Goal: Task Accomplishment & Management: Complete application form

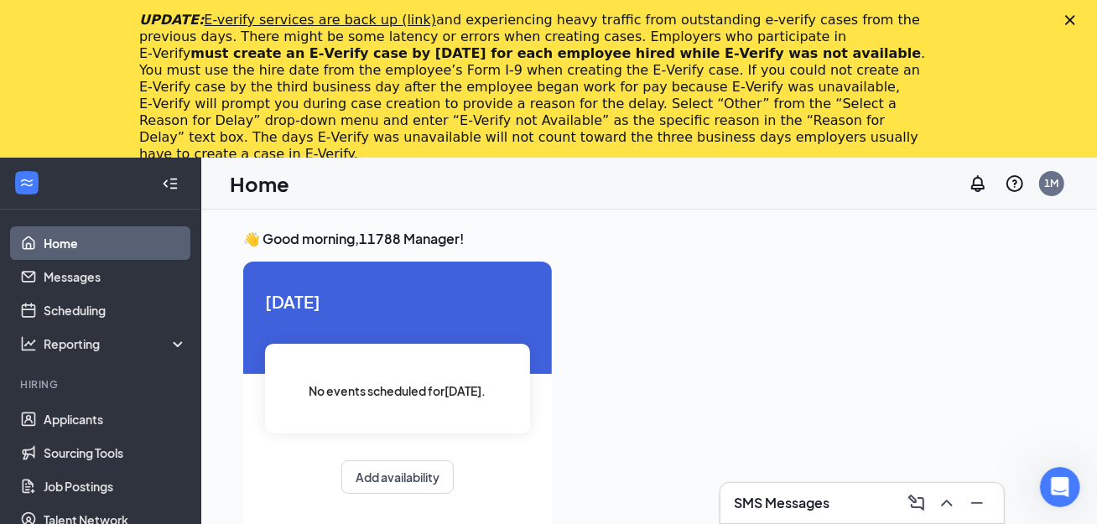
click at [1075, 19] on icon "Close" at bounding box center [1070, 20] width 10 height 10
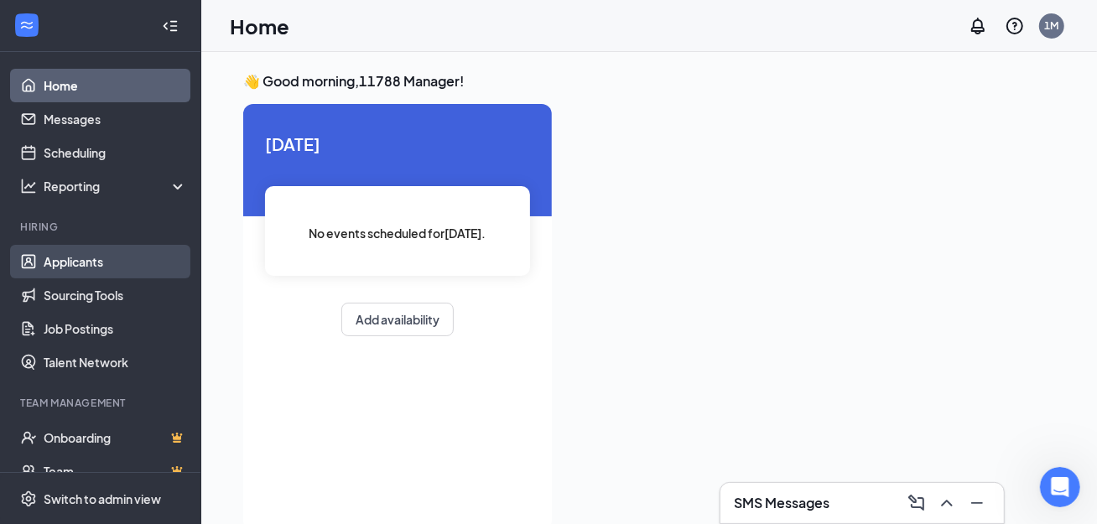
click at [44, 273] on link "Applicants" at bounding box center [115, 262] width 143 height 34
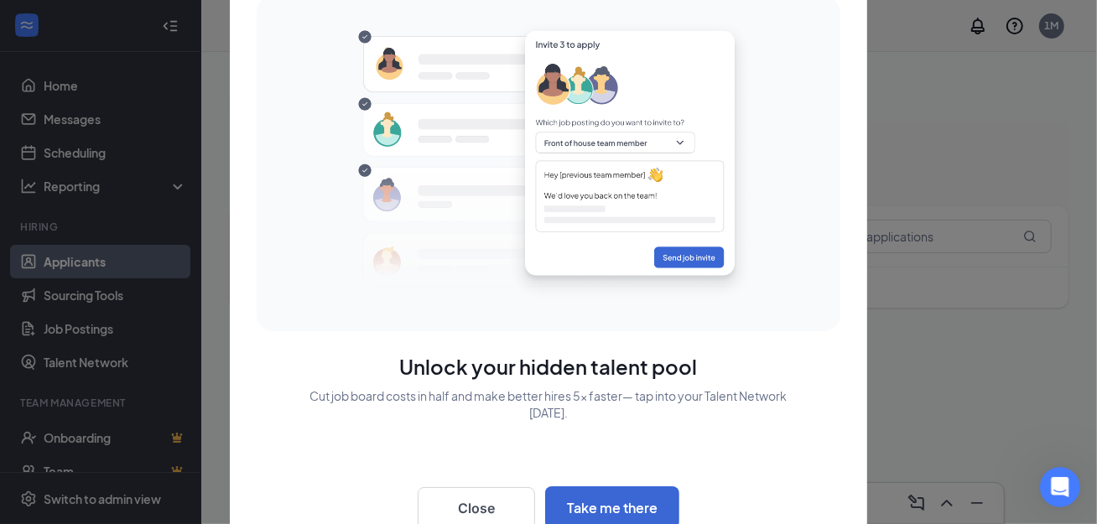
scroll to position [39, 0]
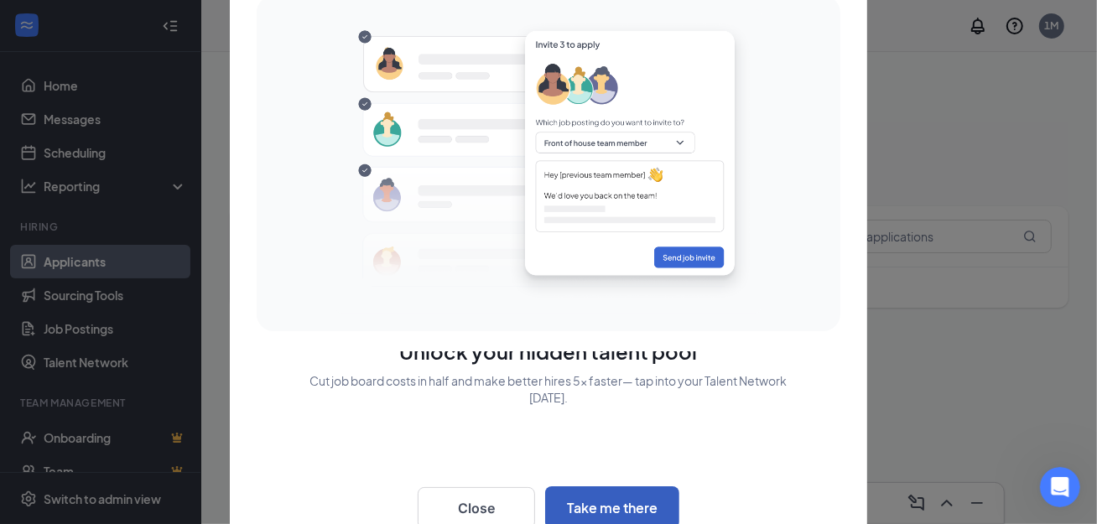
click at [612, 501] on button "Take me there" at bounding box center [612, 507] width 134 height 43
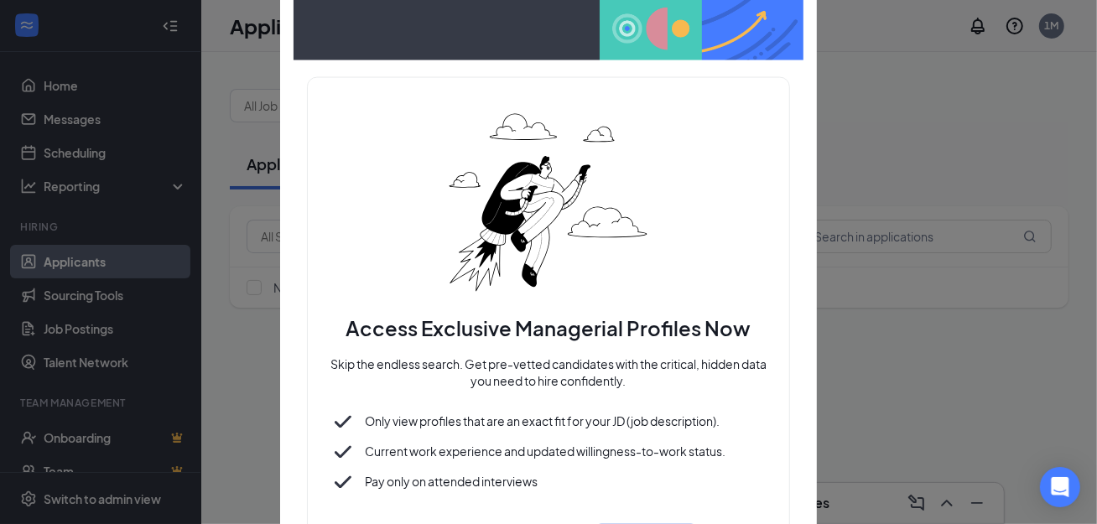
click at [864, 210] on div at bounding box center [548, 262] width 1097 height 524
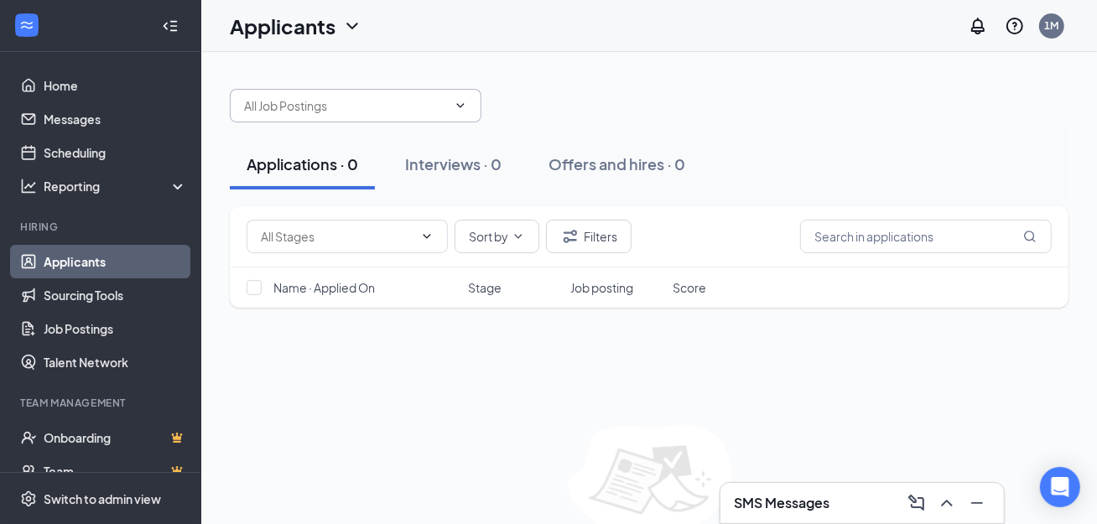
click at [418, 106] on input "text" at bounding box center [345, 105] width 203 height 18
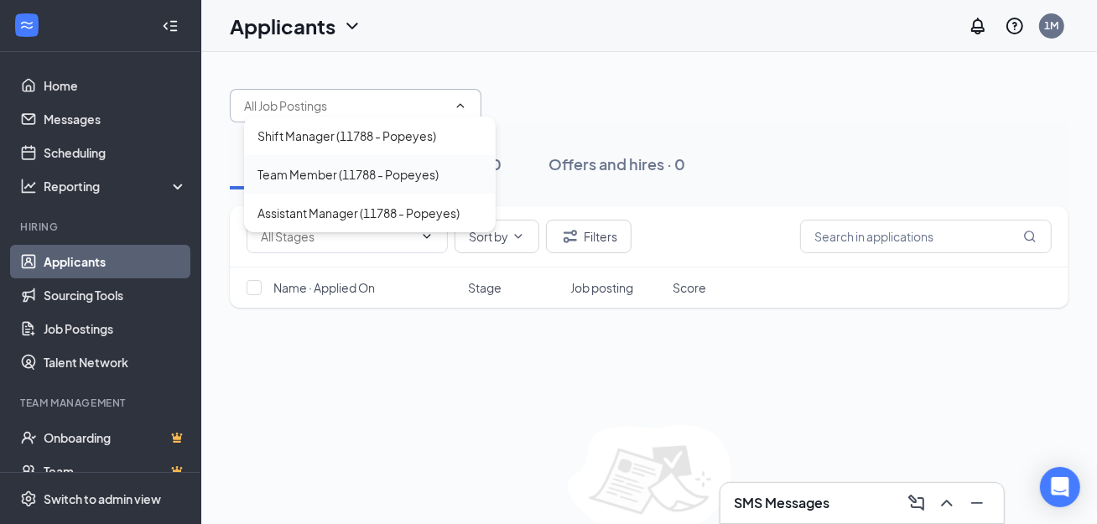
click at [455, 174] on div "Team Member (11788 - Popeyes)" at bounding box center [369, 174] width 225 height 18
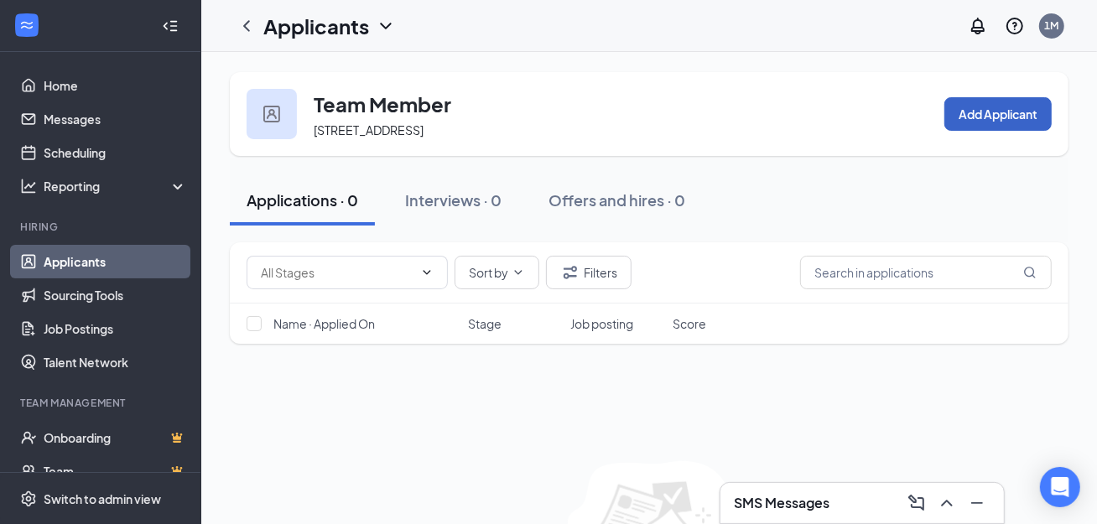
click at [964, 122] on button "Add Applicant" at bounding box center [997, 114] width 107 height 34
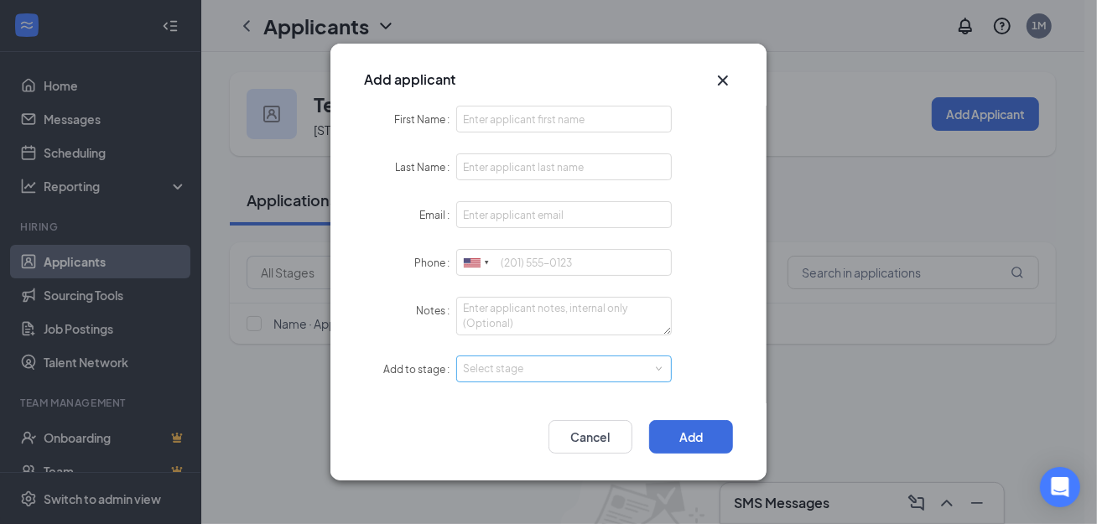
click at [531, 372] on div "Select stage" at bounding box center [560, 369] width 195 height 17
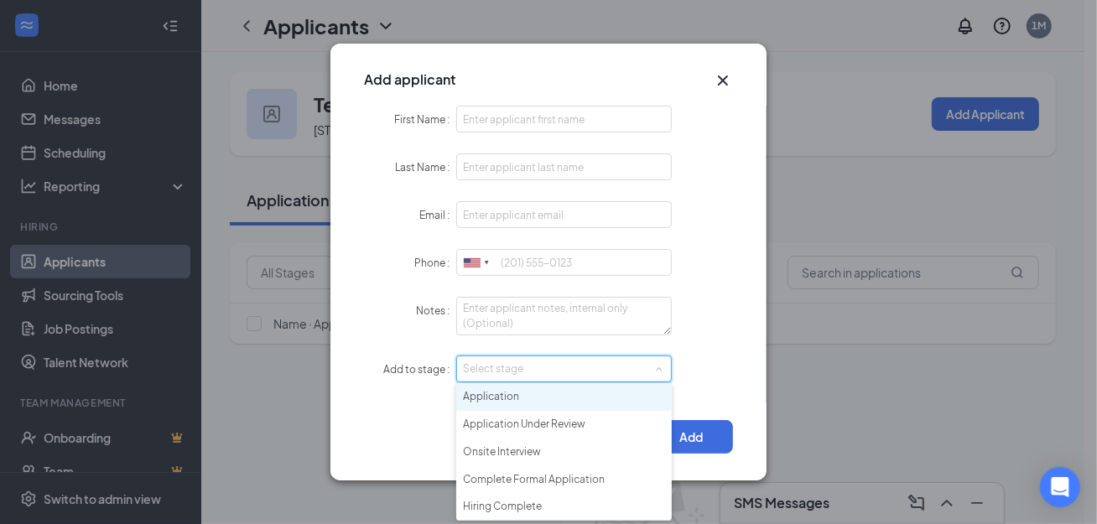
click at [544, 397] on li "Application" at bounding box center [564, 397] width 216 height 28
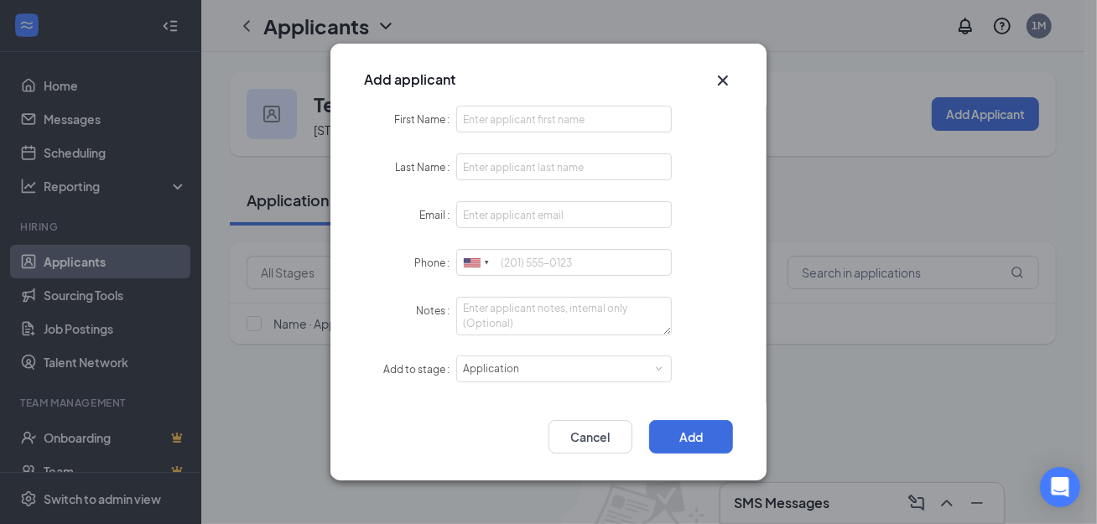
click at [722, 70] on div "Add applicant" at bounding box center [548, 75] width 436 height 62
click at [718, 77] on icon "Cross" at bounding box center [723, 80] width 20 height 20
